Goal: Transaction & Acquisition: Subscribe to service/newsletter

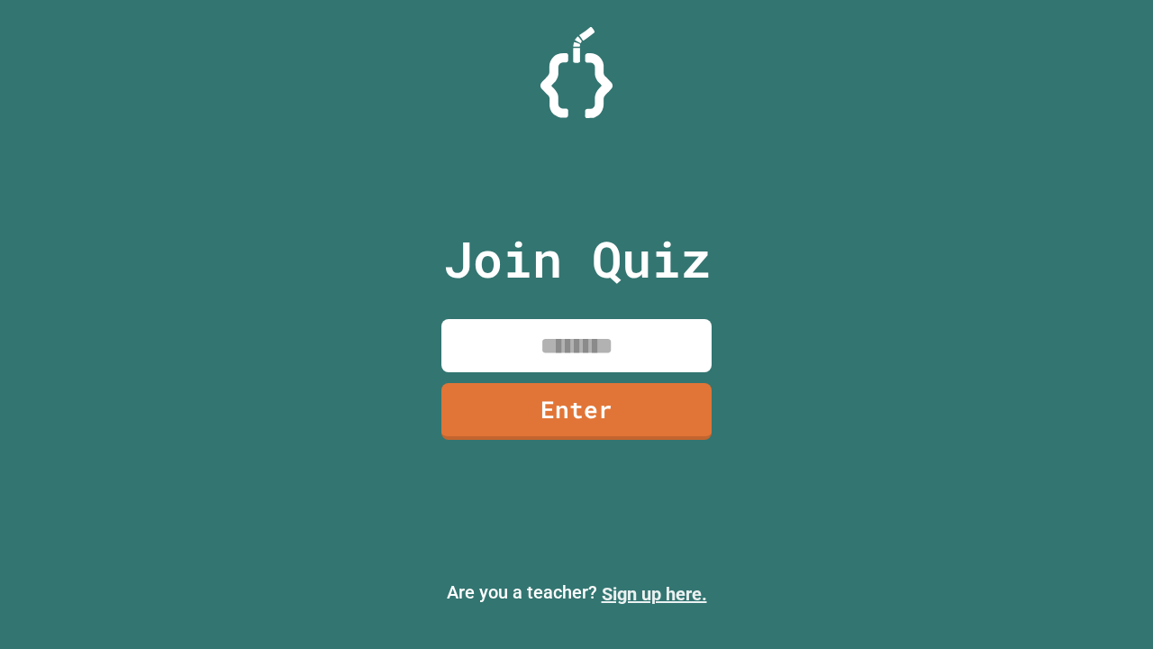
click at [654, 594] on link "Sign up here." at bounding box center [654, 594] width 105 height 22
